Goal: Book appointment/travel/reservation

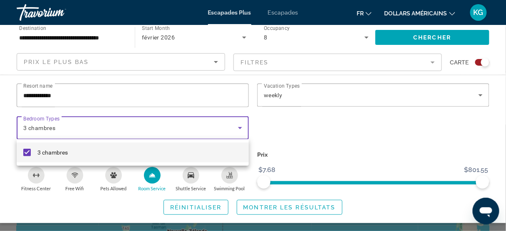
scroll to position [67, 0]
click at [329, 145] on div at bounding box center [253, 115] width 506 height 231
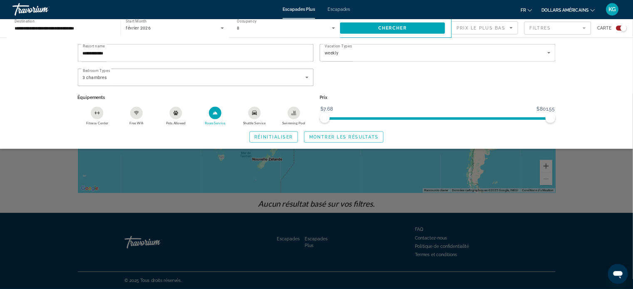
scroll to position [51, 0]
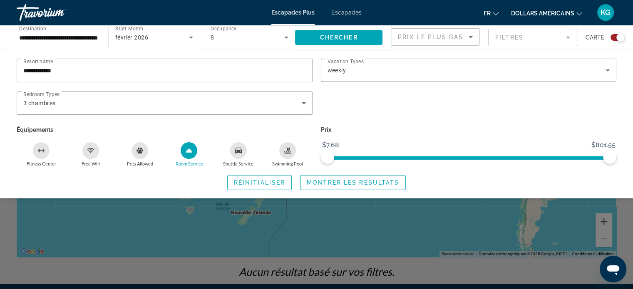
click at [396, 117] on div "Search widget" at bounding box center [469, 108] width 304 height 32
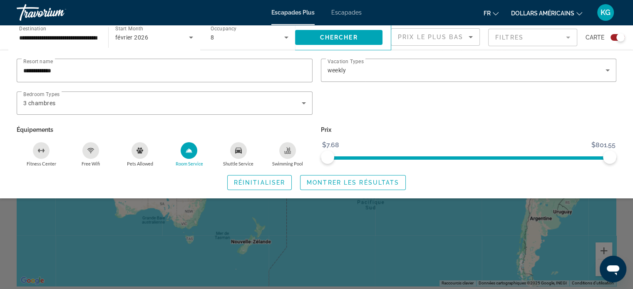
scroll to position [9, 0]
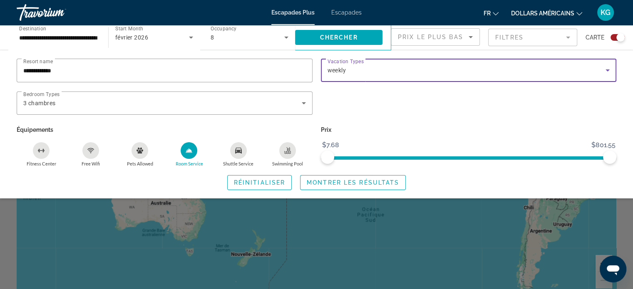
click at [363, 72] on div "weekly" at bounding box center [467, 70] width 278 height 10
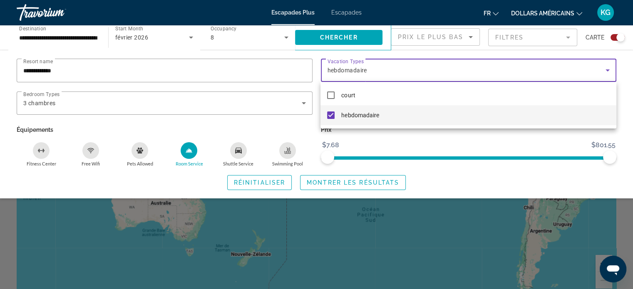
click at [118, 100] on div at bounding box center [316, 144] width 633 height 289
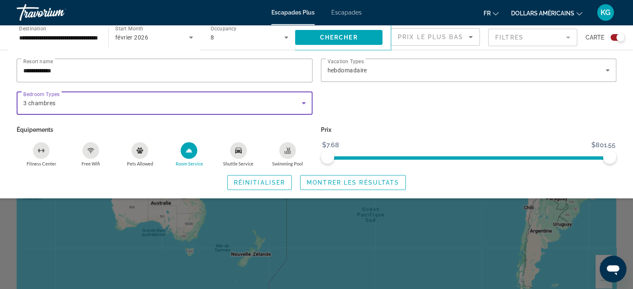
click at [301, 101] on icon "Search widget" at bounding box center [304, 103] width 10 height 10
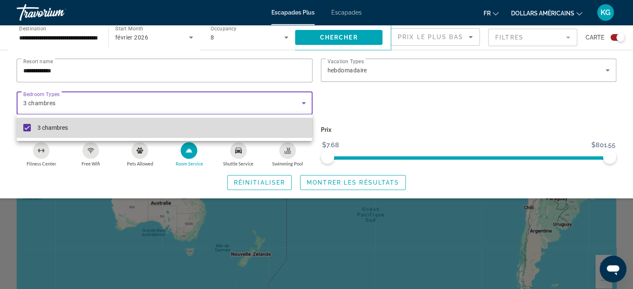
click at [132, 121] on mat-option "3 chambres" at bounding box center [165, 128] width 296 height 20
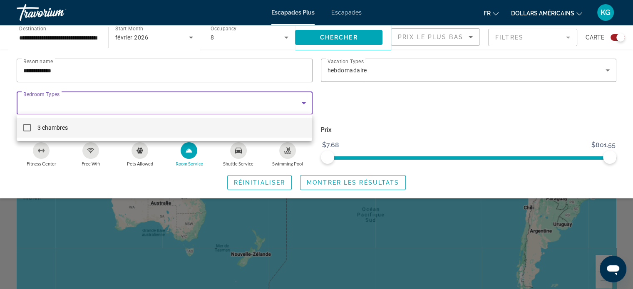
click at [426, 40] on div at bounding box center [316, 144] width 633 height 289
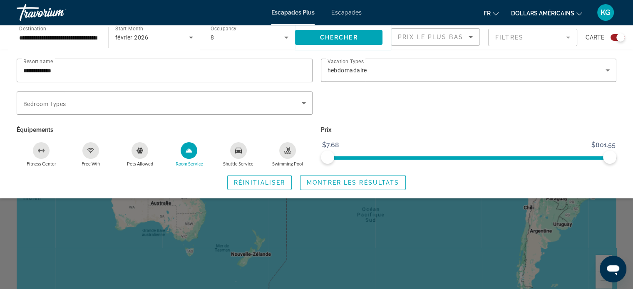
click at [506, 42] on mat-form-field "Filtres" at bounding box center [532, 37] width 89 height 17
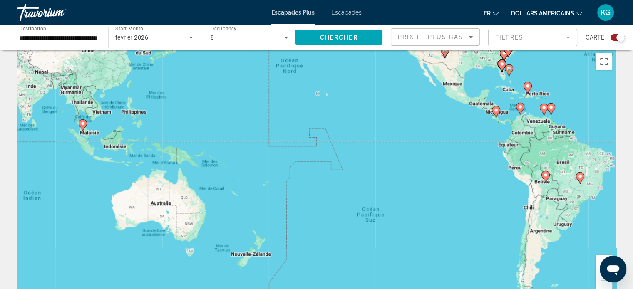
click at [342, 13] on font "Escapades" at bounding box center [346, 12] width 30 height 7
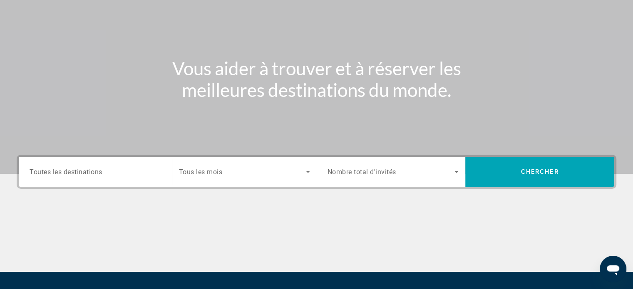
scroll to position [125, 0]
